Goal: Obtain resource: Download file/media

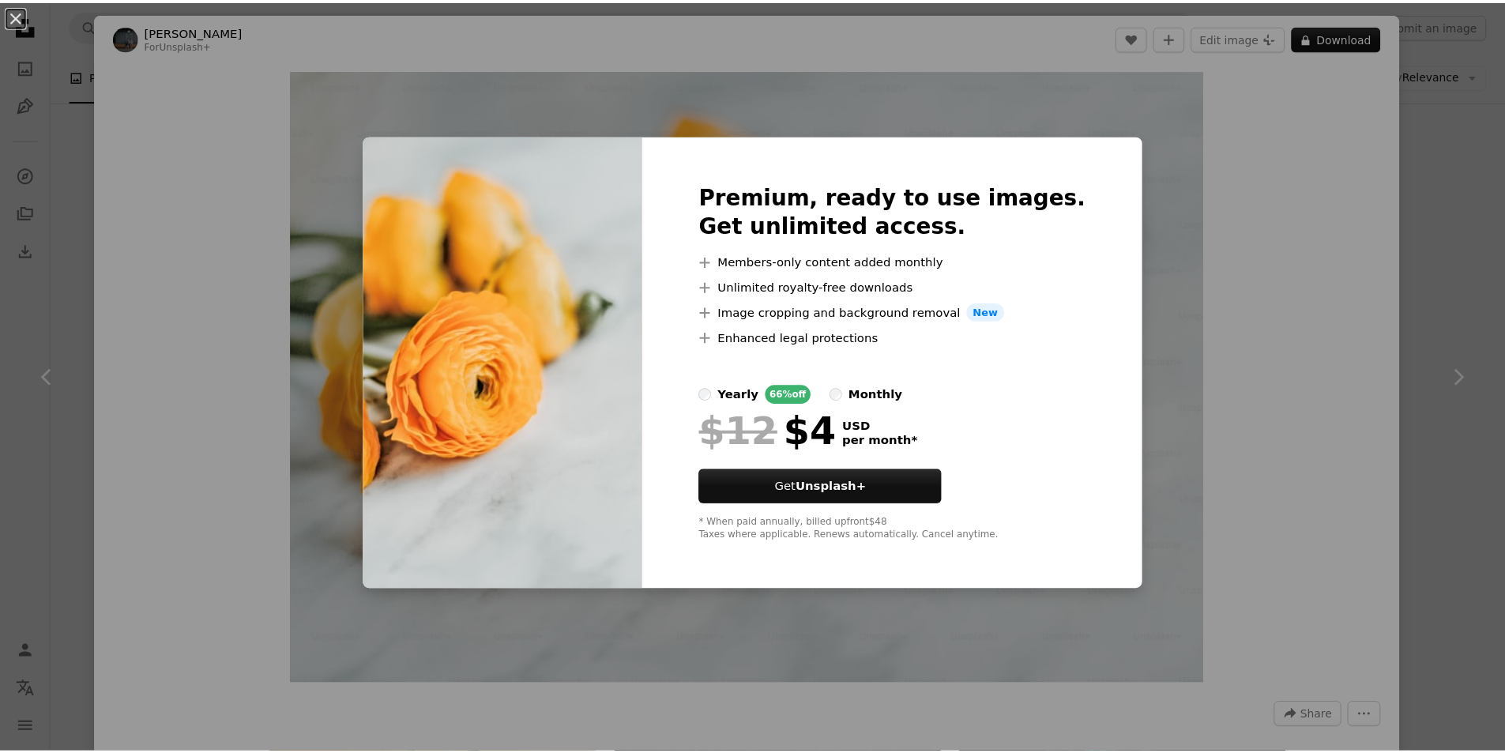
scroll to position [395, 0]
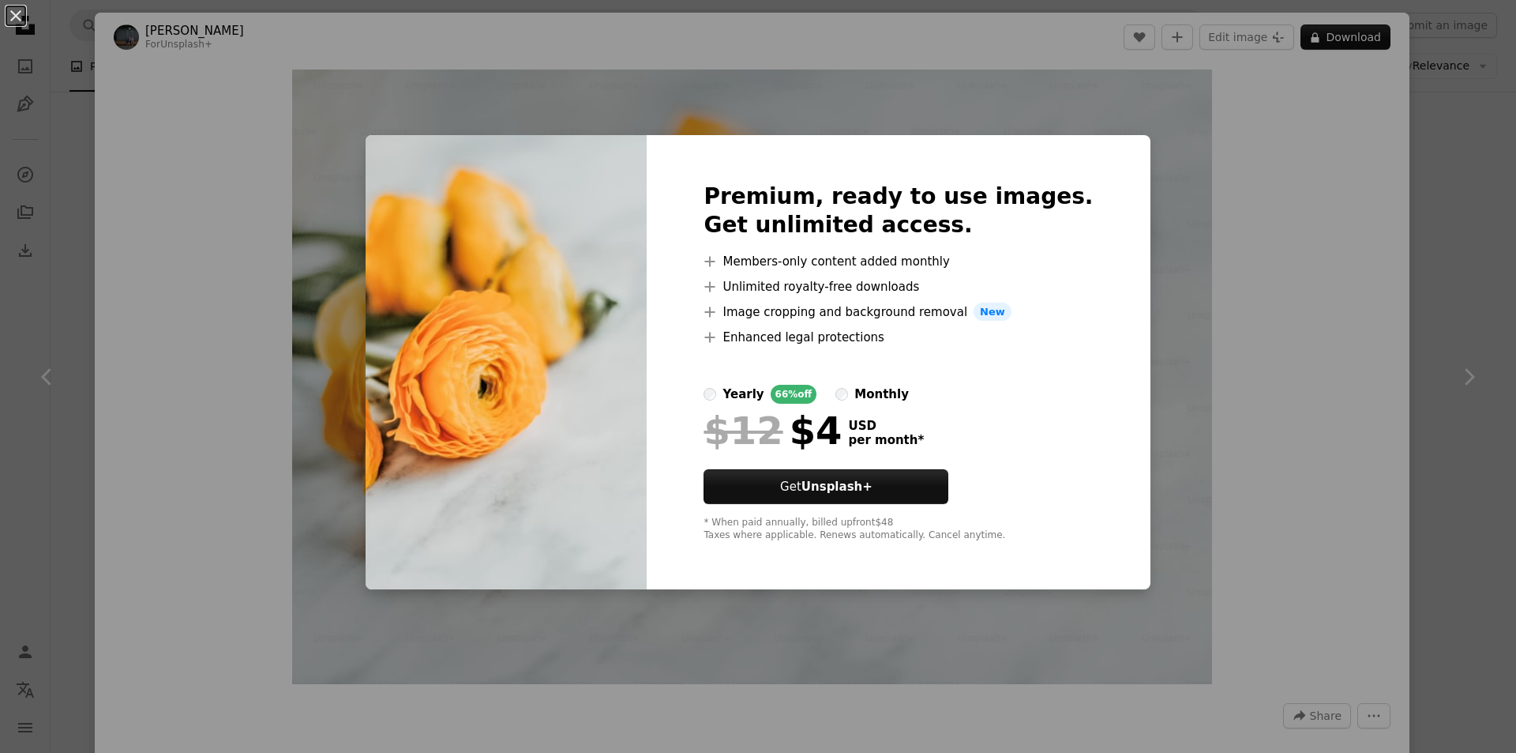
click at [1148, 569] on div "An X shape Premium, ready to use images. Get unlimited access. A plus sign Memb…" at bounding box center [758, 376] width 1516 height 753
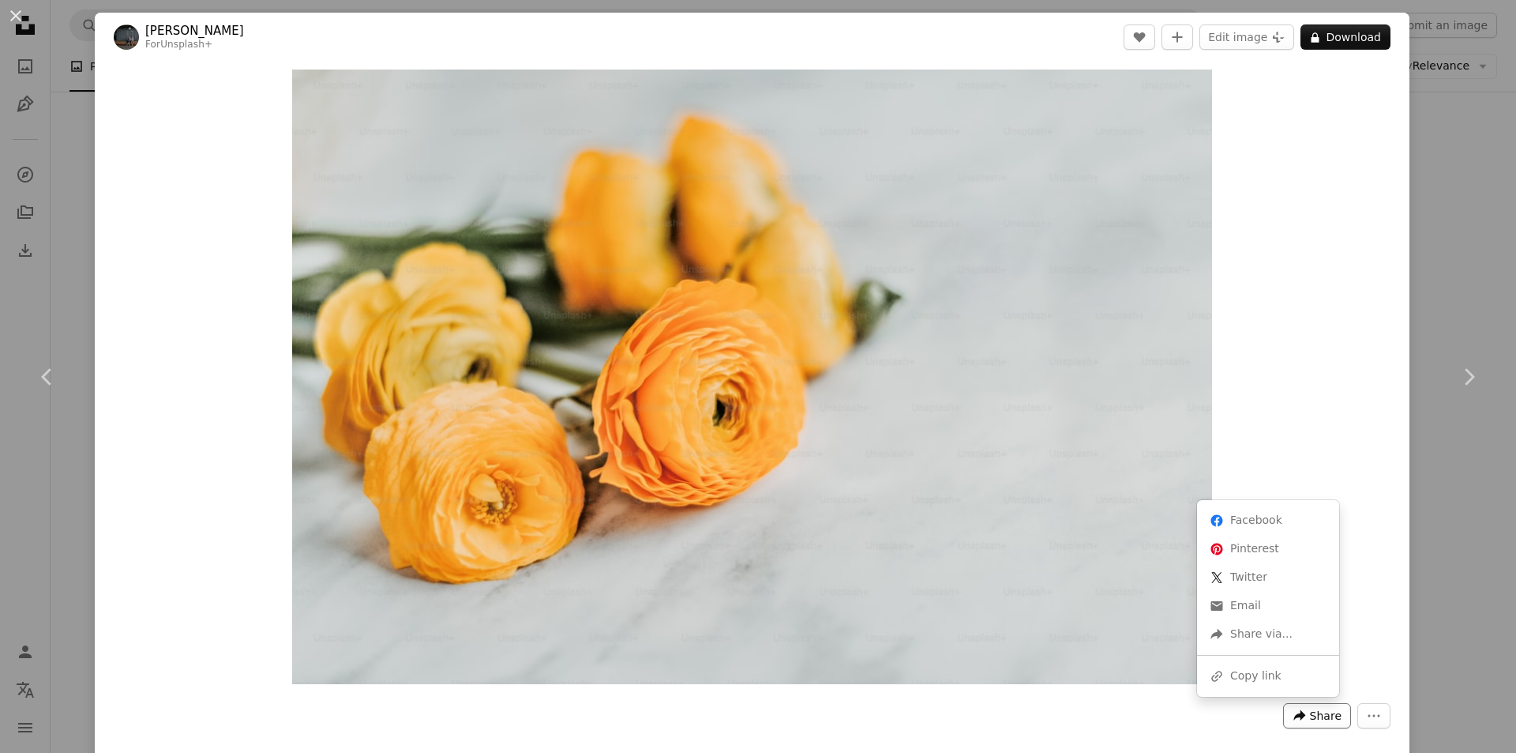
click at [1317, 722] on span "Share" at bounding box center [1326, 716] width 32 height 24
click at [1369, 715] on icon "More Actions" at bounding box center [1375, 716] width 12 height 2
click at [1337, 36] on button "A lock Download" at bounding box center [1346, 36] width 90 height 25
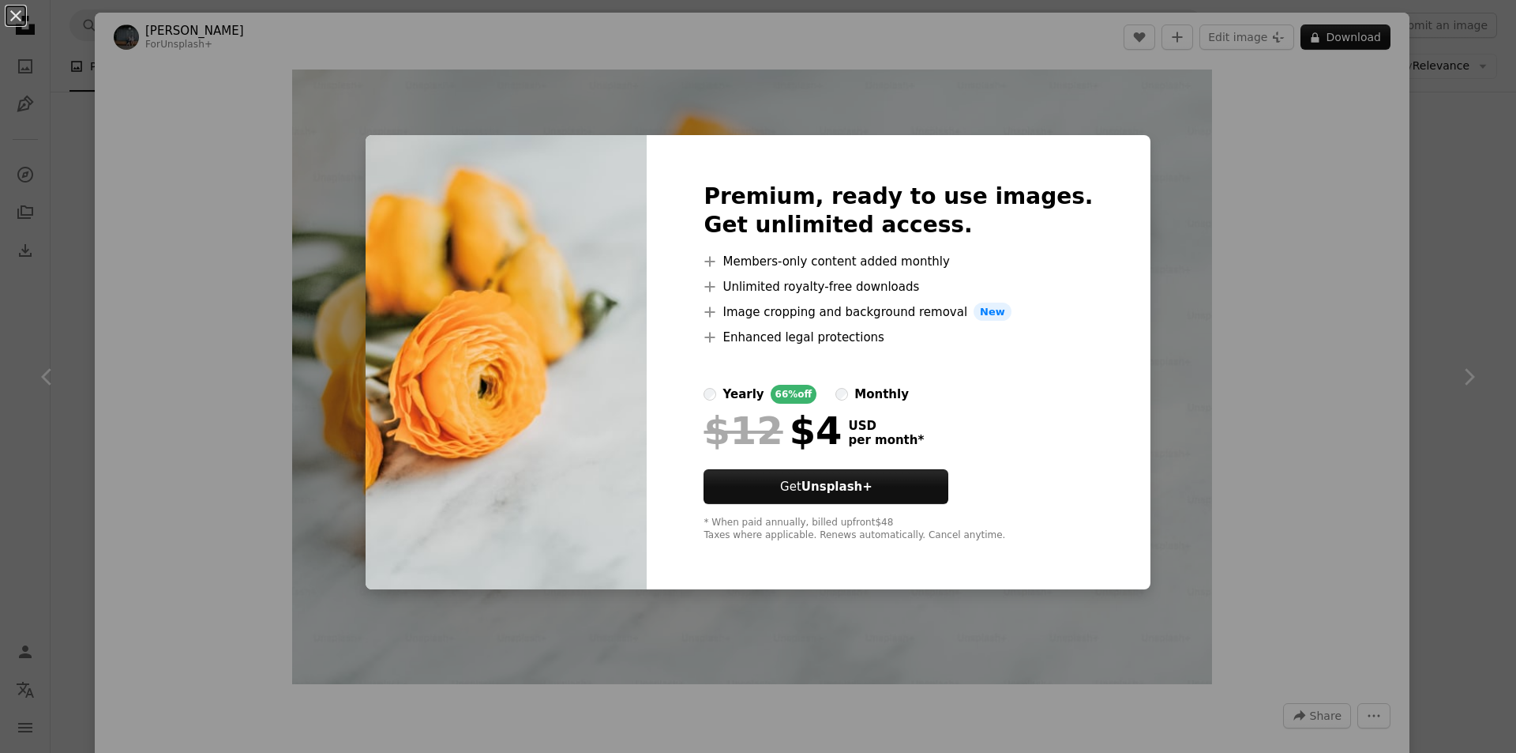
click at [1244, 199] on div "An X shape Premium, ready to use images. Get unlimited access. A plus sign Memb…" at bounding box center [758, 376] width 1516 height 753
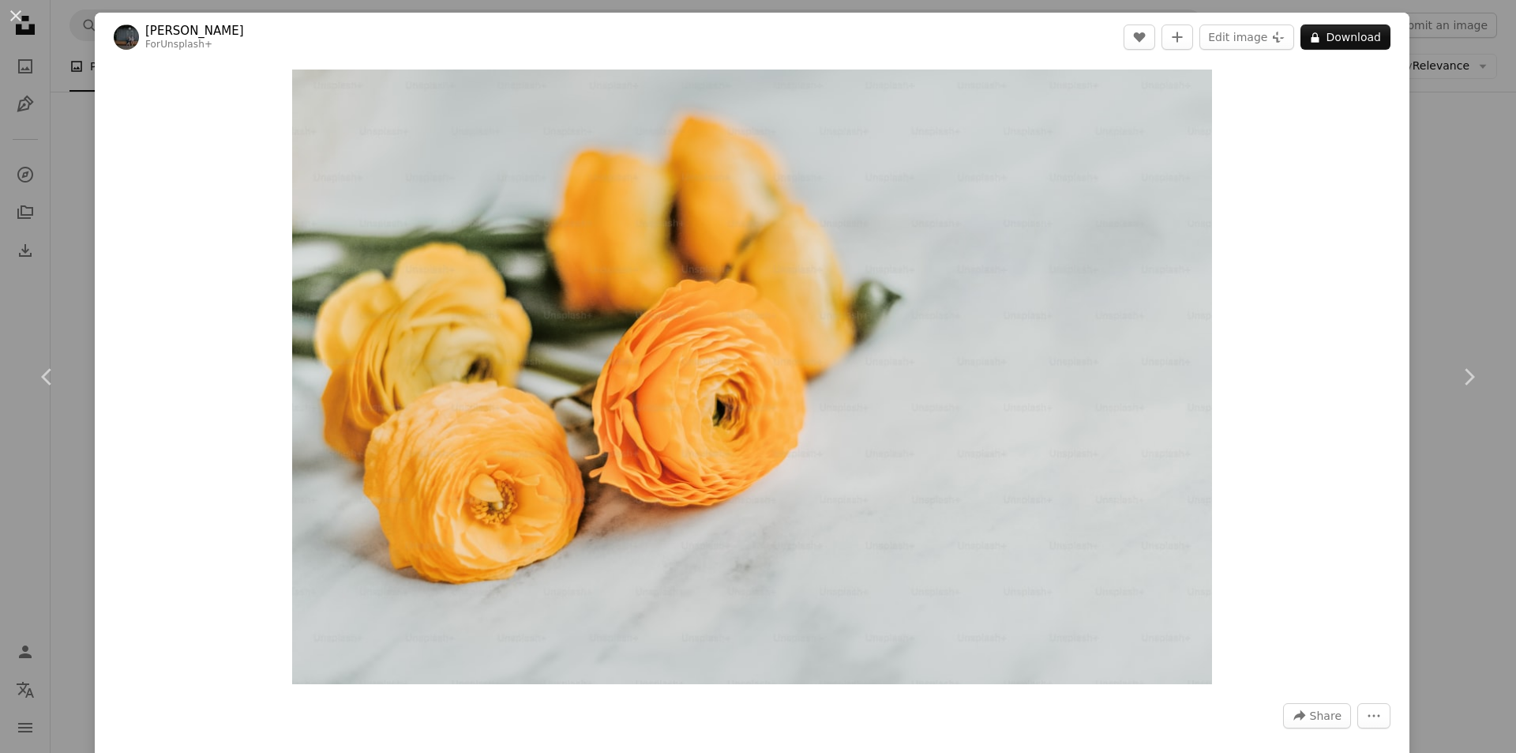
click at [1422, 231] on div "An X shape Chevron left Chevron right [PERSON_NAME] For Unsplash+ A heart A plu…" at bounding box center [758, 376] width 1516 height 753
